Goal: Transaction & Acquisition: Book appointment/travel/reservation

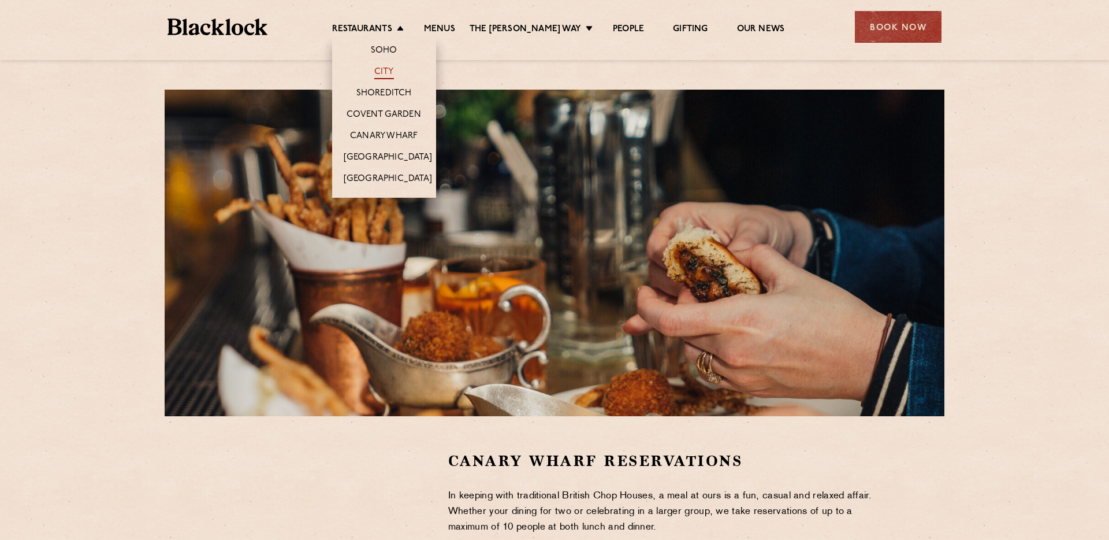
click at [394, 75] on link "City" at bounding box center [384, 72] width 20 height 13
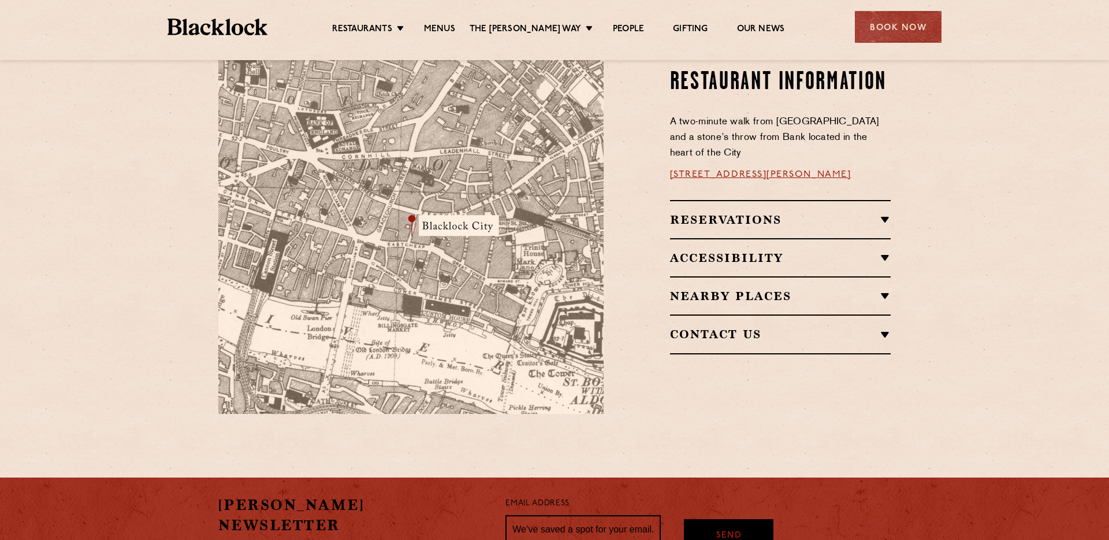
scroll to position [697, 0]
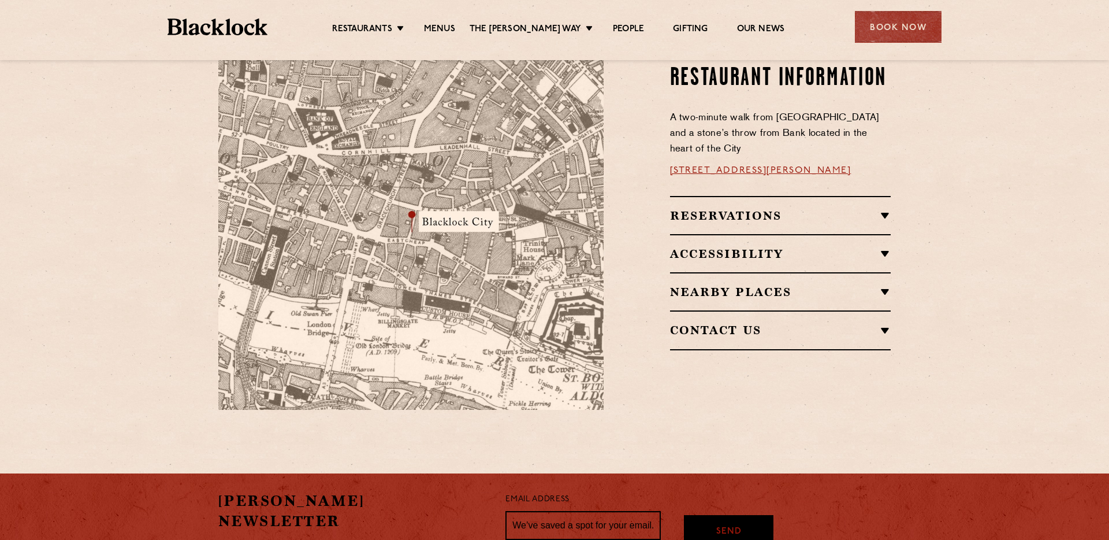
click at [694, 209] on h2 "Reservations" at bounding box center [780, 216] width 221 height 14
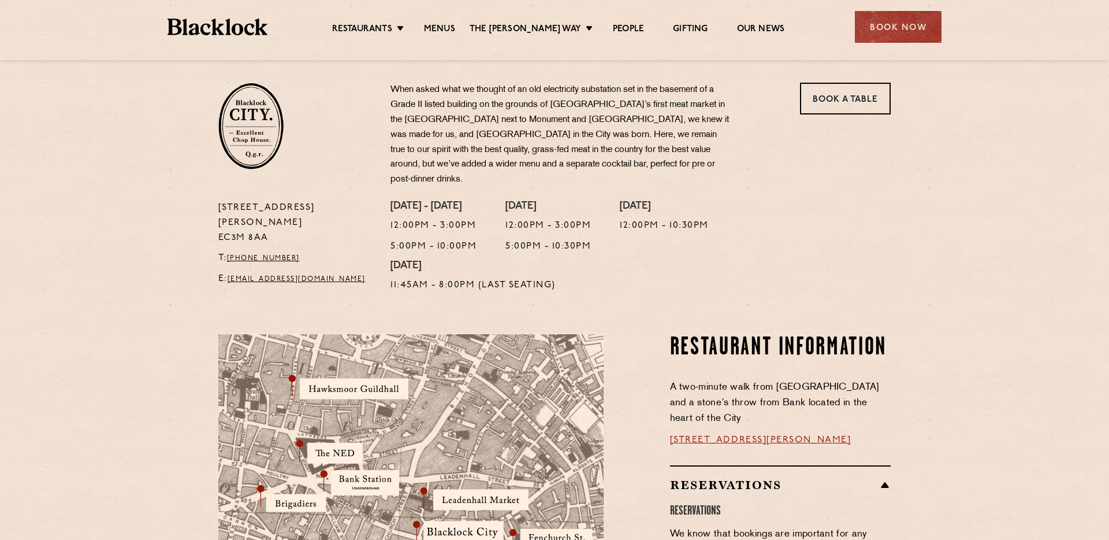
scroll to position [352, 0]
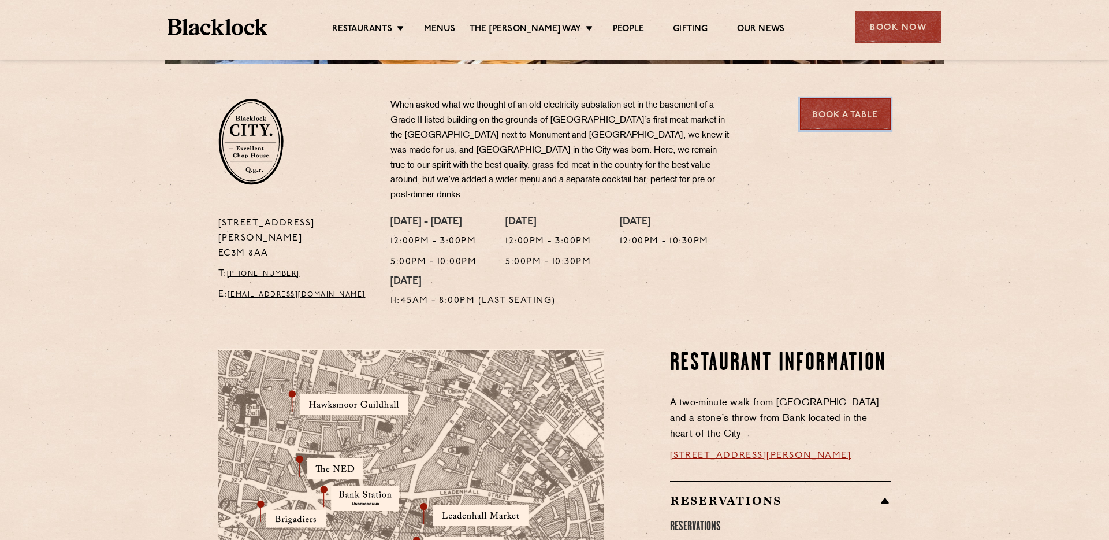
click at [851, 108] on link "Book a Table" at bounding box center [845, 114] width 91 height 32
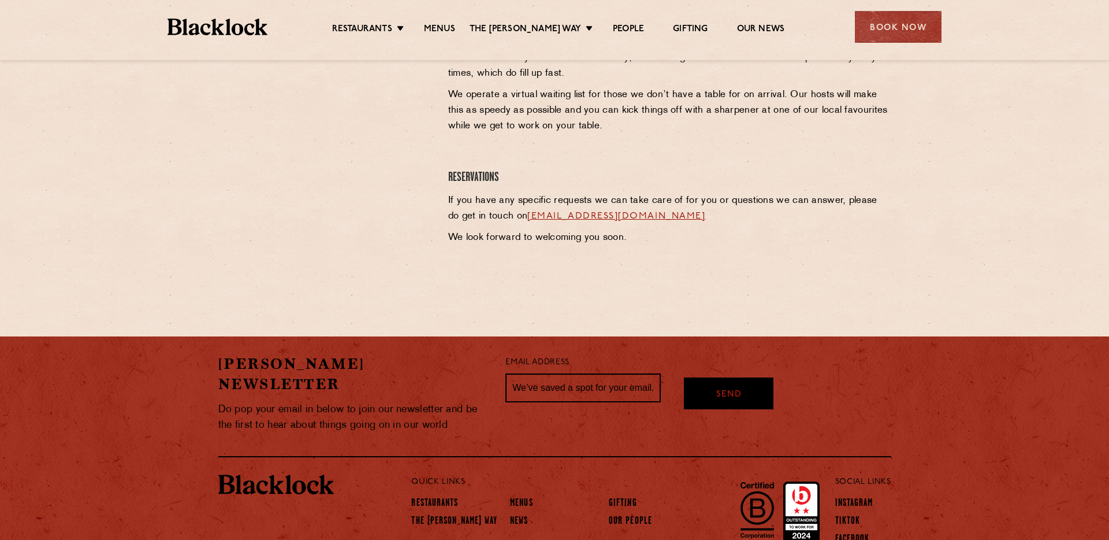
scroll to position [533, 0]
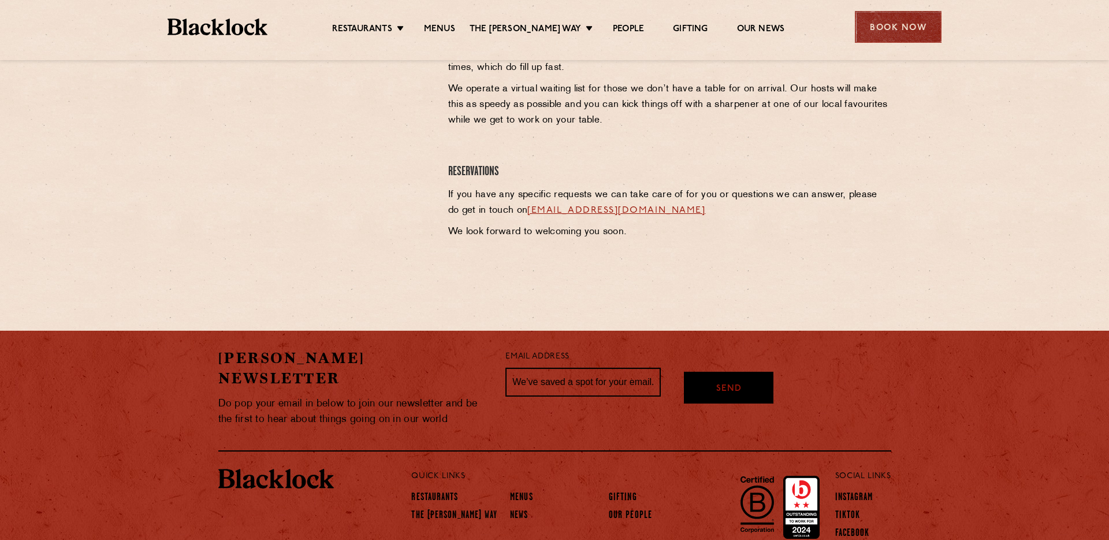
click at [893, 35] on div "Book Now" at bounding box center [898, 27] width 87 height 32
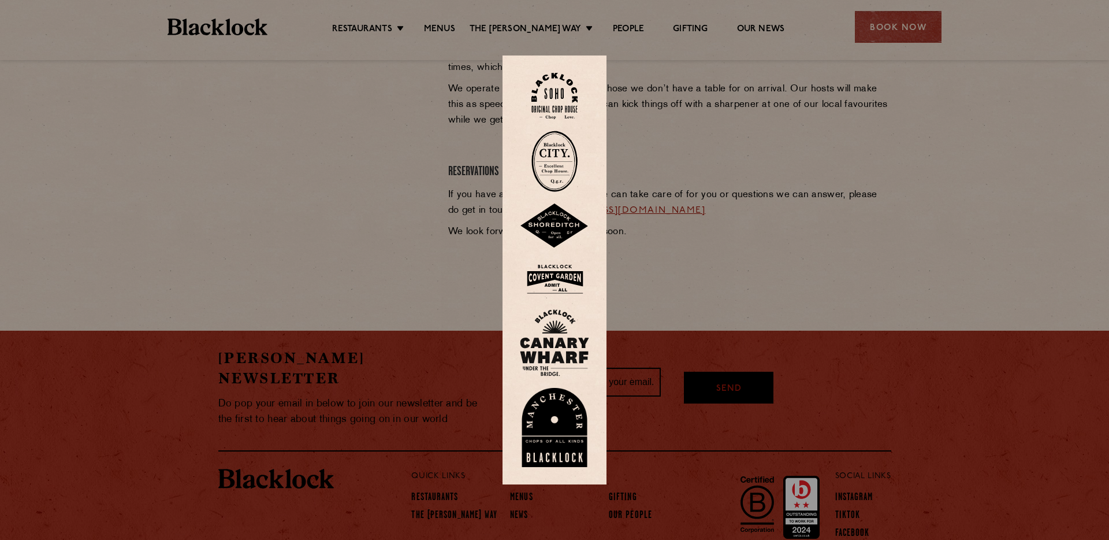
click at [698, 200] on div at bounding box center [554, 270] width 1109 height 540
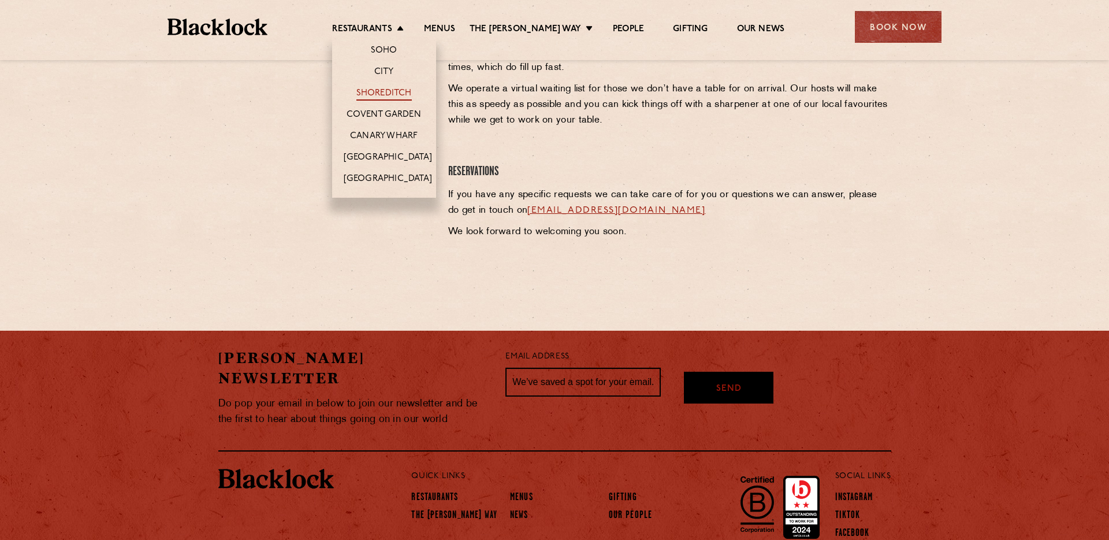
click at [397, 93] on link "Shoreditch" at bounding box center [383, 94] width 55 height 13
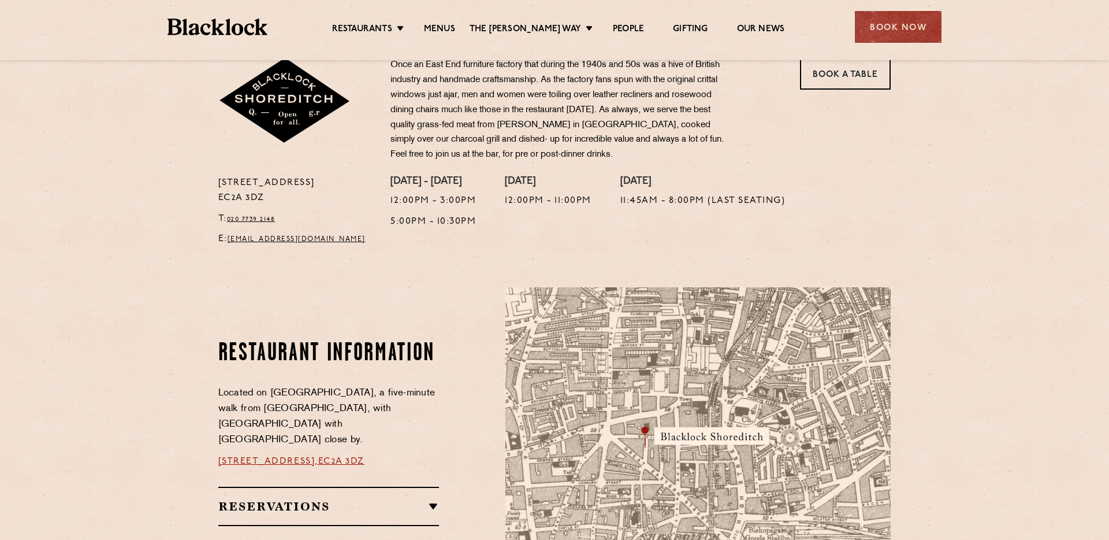
scroll to position [391, 0]
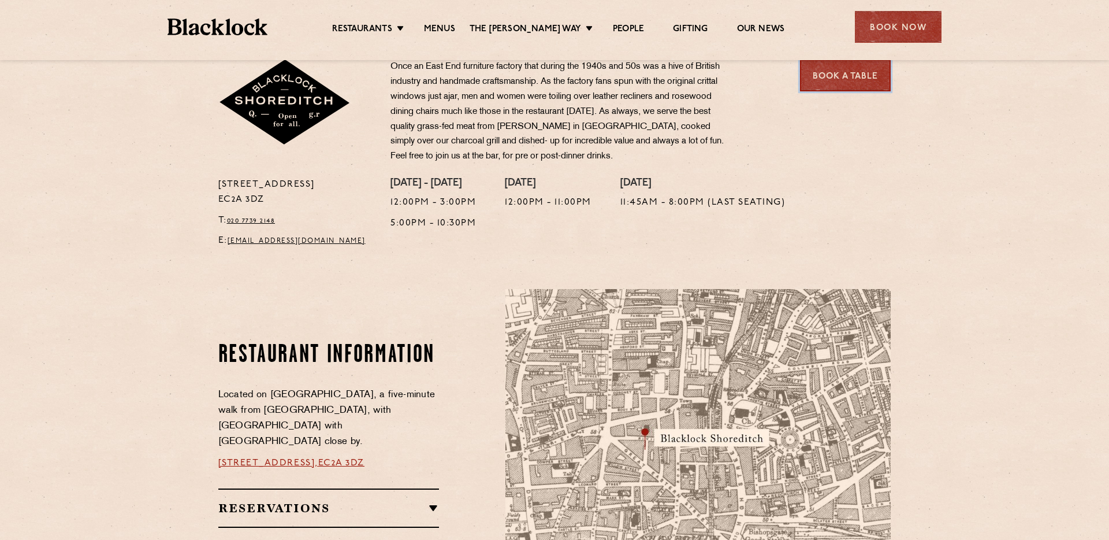
click at [838, 82] on link "Book a Table" at bounding box center [845, 76] width 91 height 32
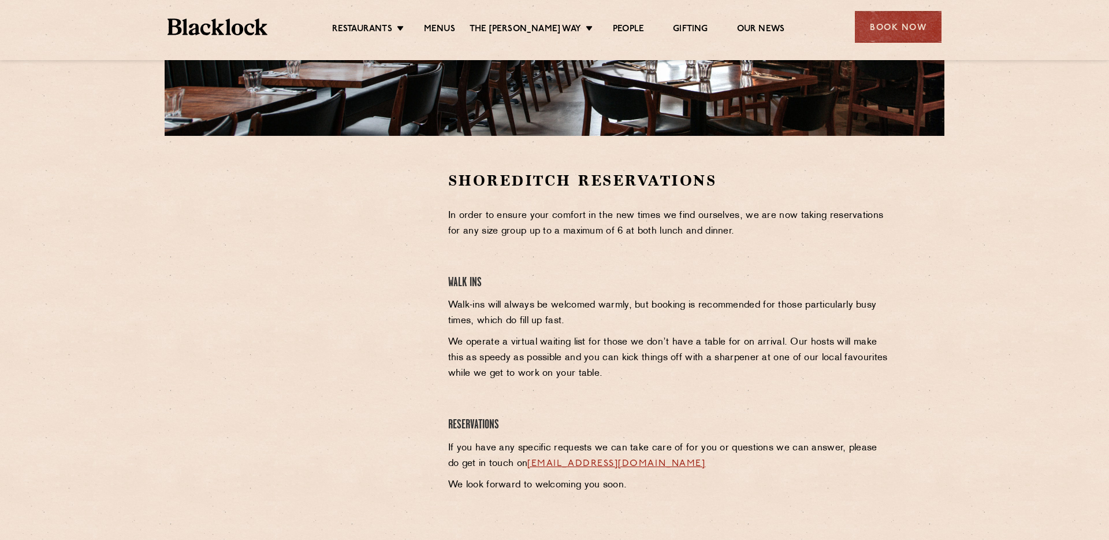
scroll to position [556, 0]
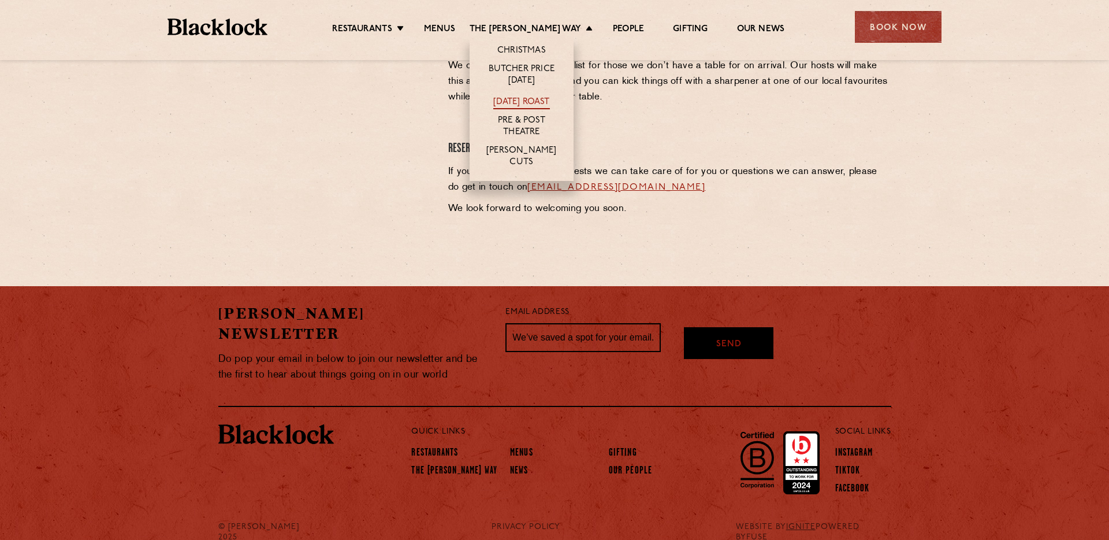
click at [525, 96] on link "[DATE] Roast" at bounding box center [521, 102] width 56 height 13
